Goal: Find specific page/section: Find specific page/section

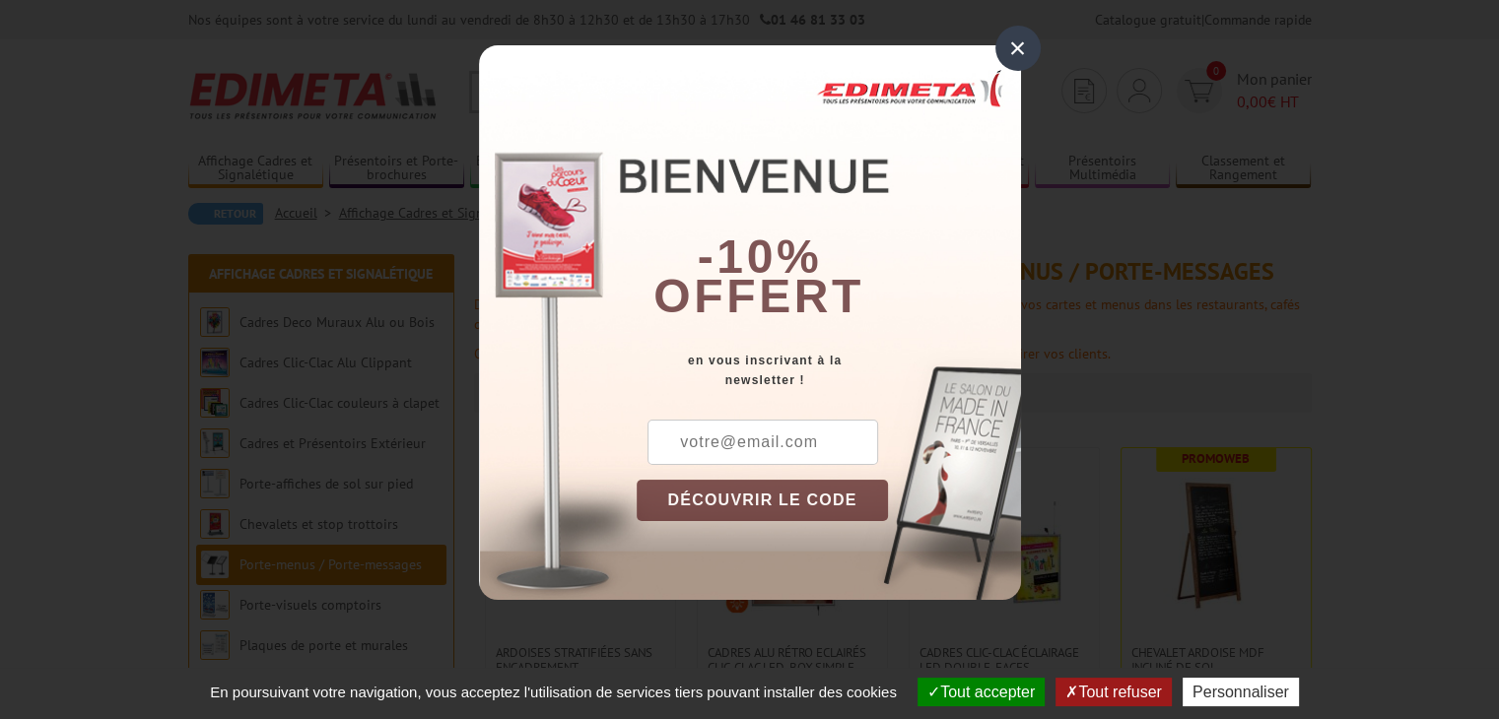
click at [1025, 48] on div "×" at bounding box center [1017, 48] width 45 height 45
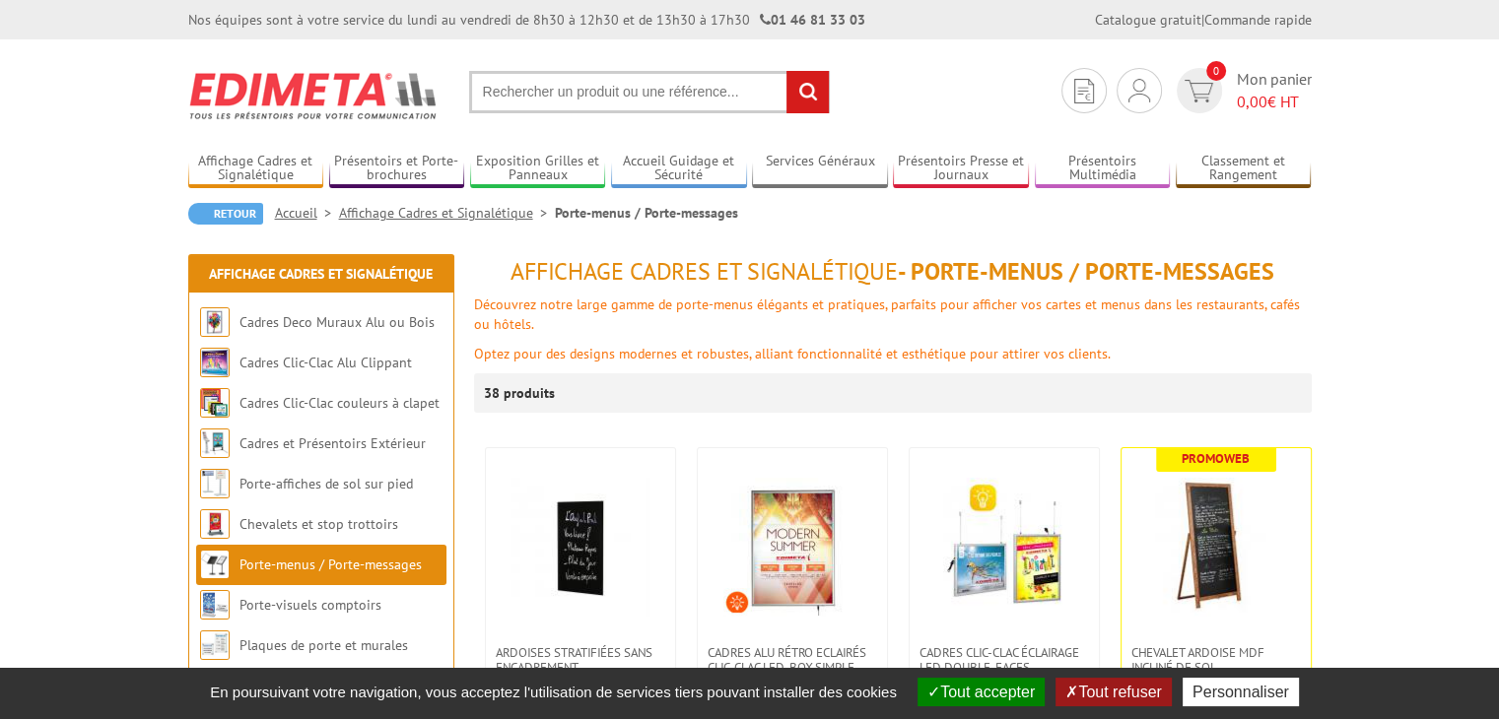
click at [625, 86] on input "text" at bounding box center [649, 92] width 361 height 42
click at [548, 85] on input "text" at bounding box center [649, 92] width 361 height 42
type input "red bull"
click at [787, 71] on input "rechercher" at bounding box center [808, 92] width 42 height 42
